Goal: Check status: Check status

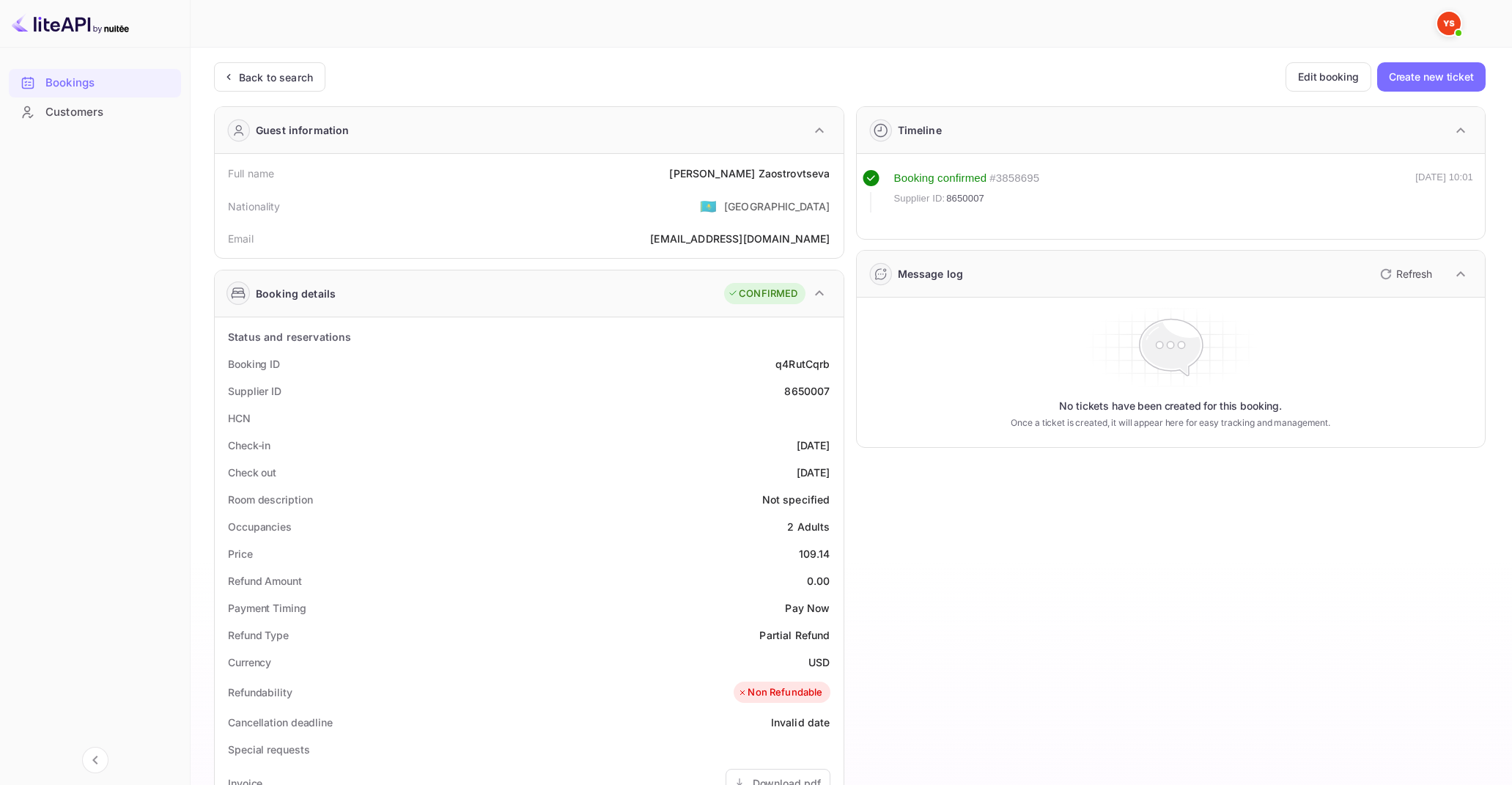
click at [284, 80] on div "Back to search" at bounding box center [276, 77] width 74 height 15
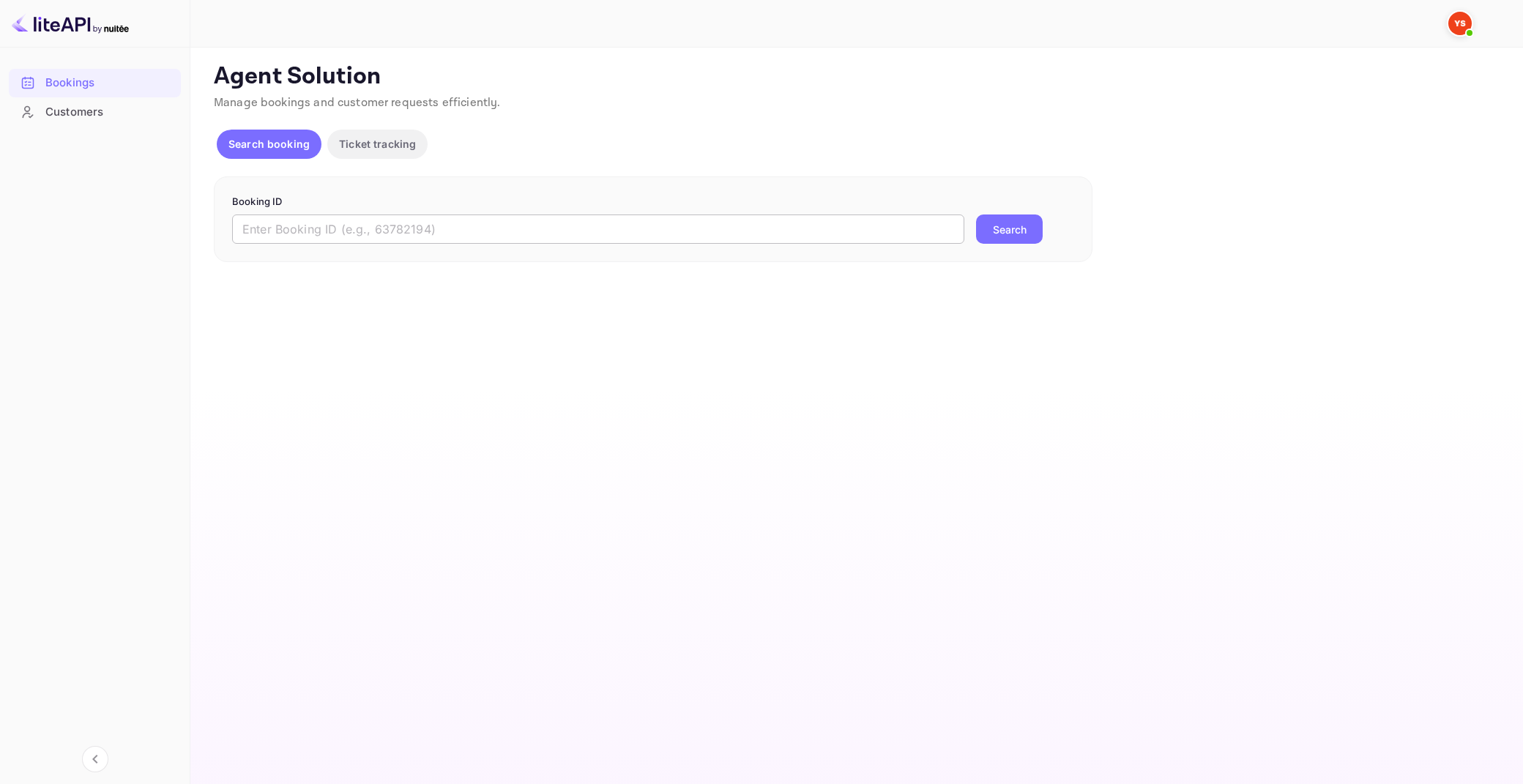
click at [585, 229] on input "text" at bounding box center [598, 229] width 732 height 29
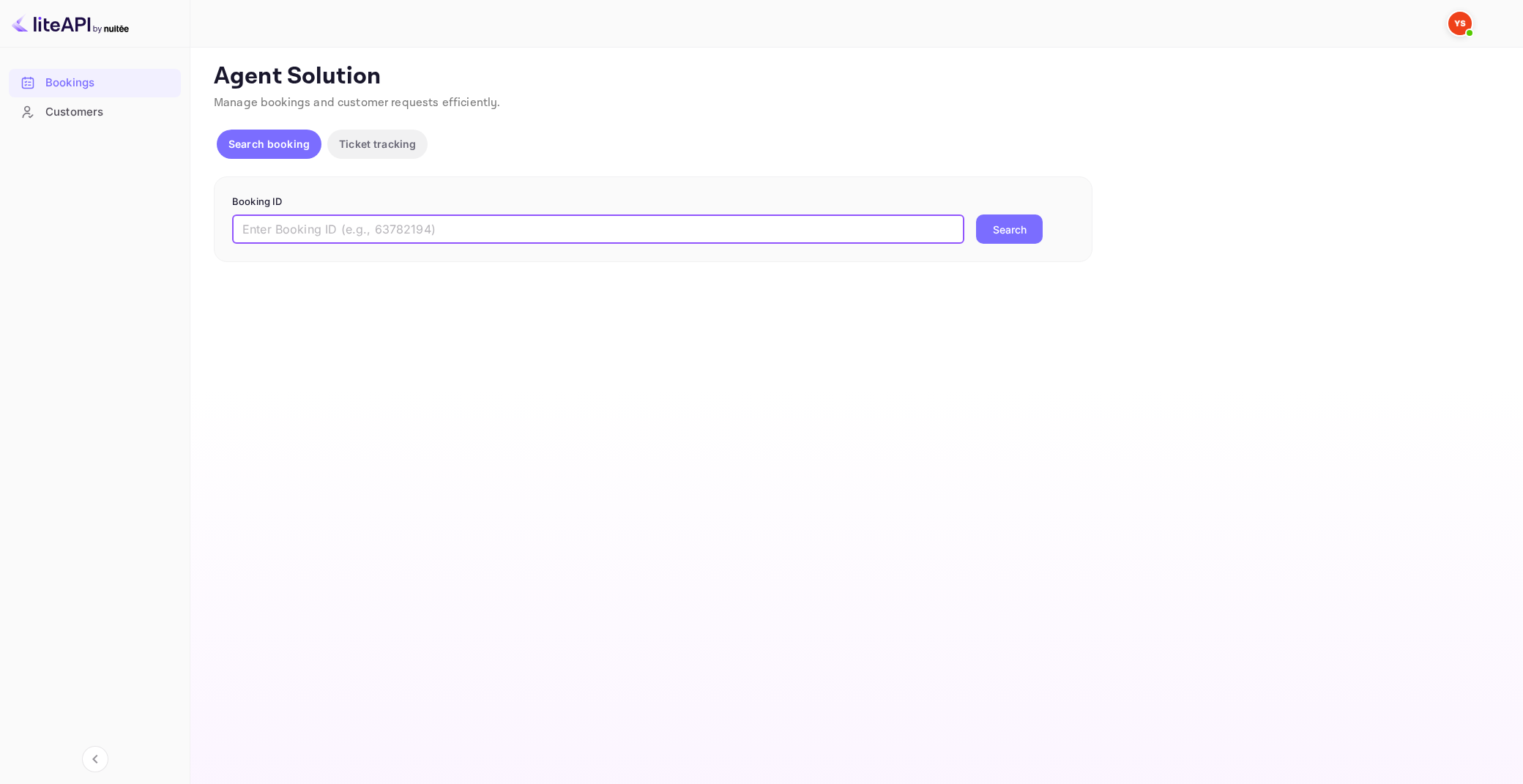
paste input "9364155"
type input "9364155"
click at [976, 215] on button "Search" at bounding box center [1010, 229] width 67 height 29
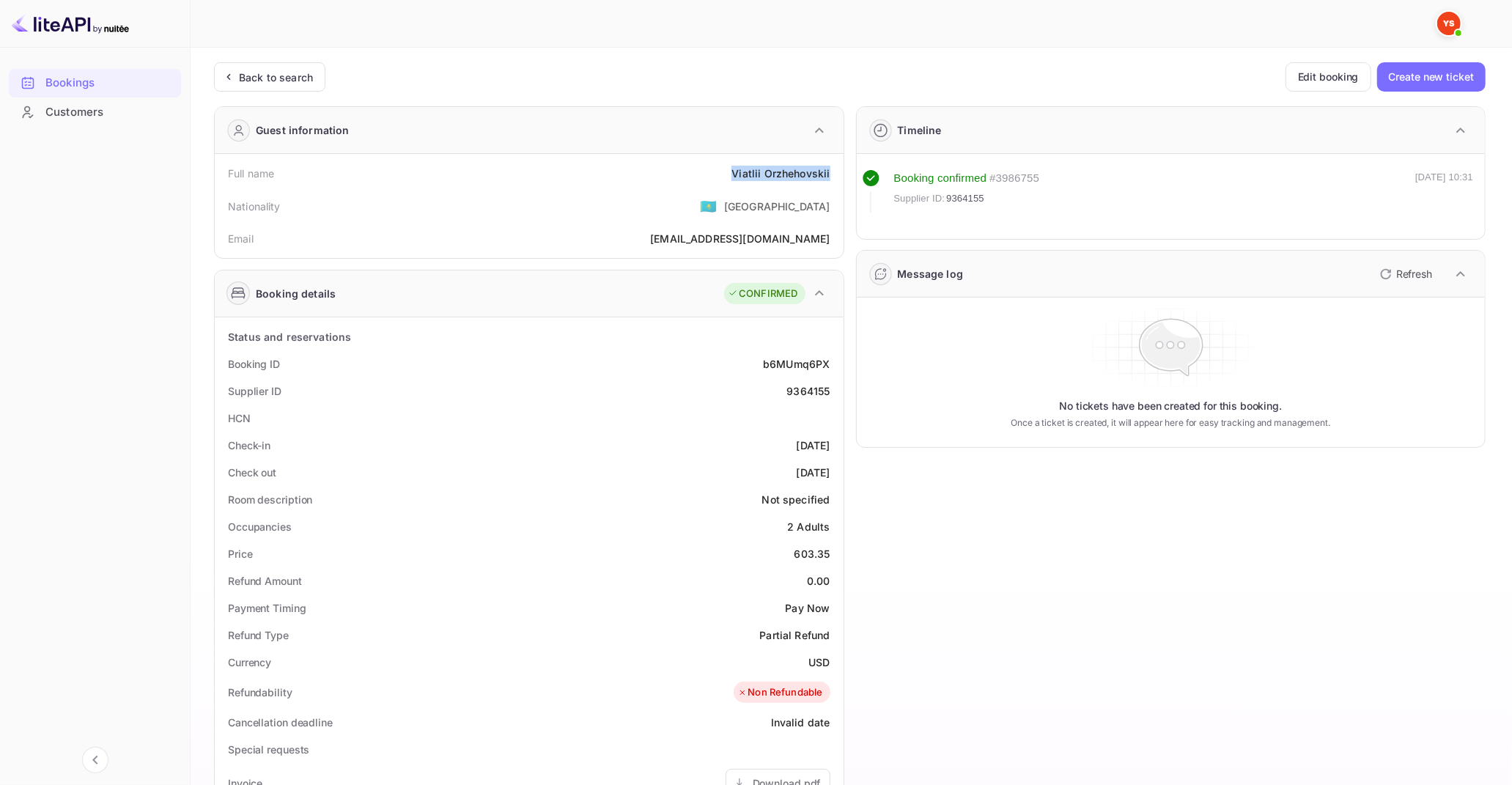
drag, startPoint x: 734, startPoint y: 173, endPoint x: 832, endPoint y: 176, distance: 98.0
click at [832, 176] on div "Full name [PERSON_NAME]" at bounding box center [529, 173] width 617 height 27
copy div "Viatlii Orzhehovskii"
drag, startPoint x: 796, startPoint y: 552, endPoint x: 833, endPoint y: 555, distance: 37.1
click at [833, 555] on div "Price 603.35" at bounding box center [529, 554] width 617 height 27
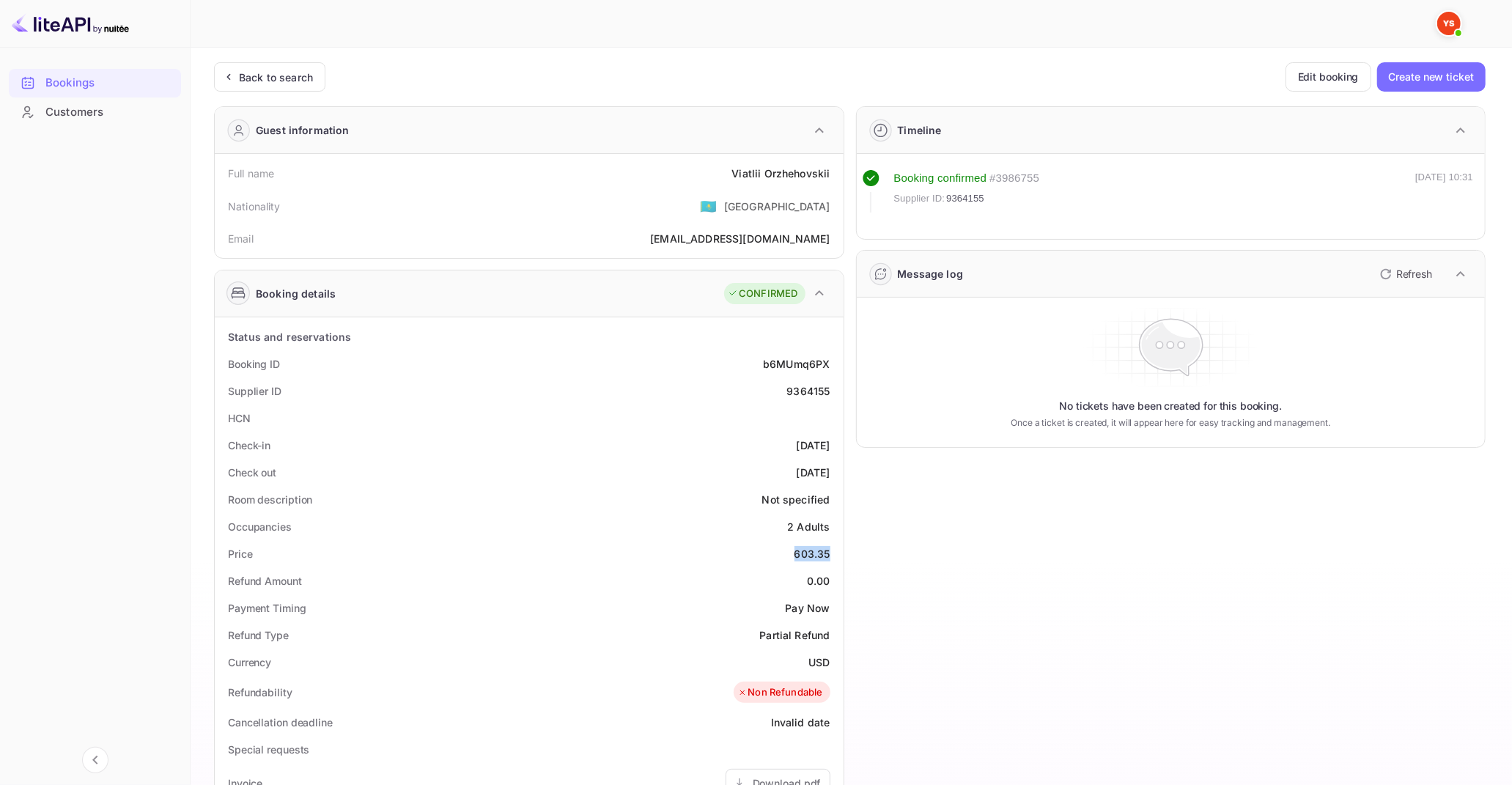
copy div "603.35"
drag, startPoint x: 810, startPoint y: 661, endPoint x: 827, endPoint y: 663, distance: 17.1
click at [827, 663] on div "USD" at bounding box center [818, 662] width 21 height 15
copy div "USD"
